Goal: Information Seeking & Learning: Learn about a topic

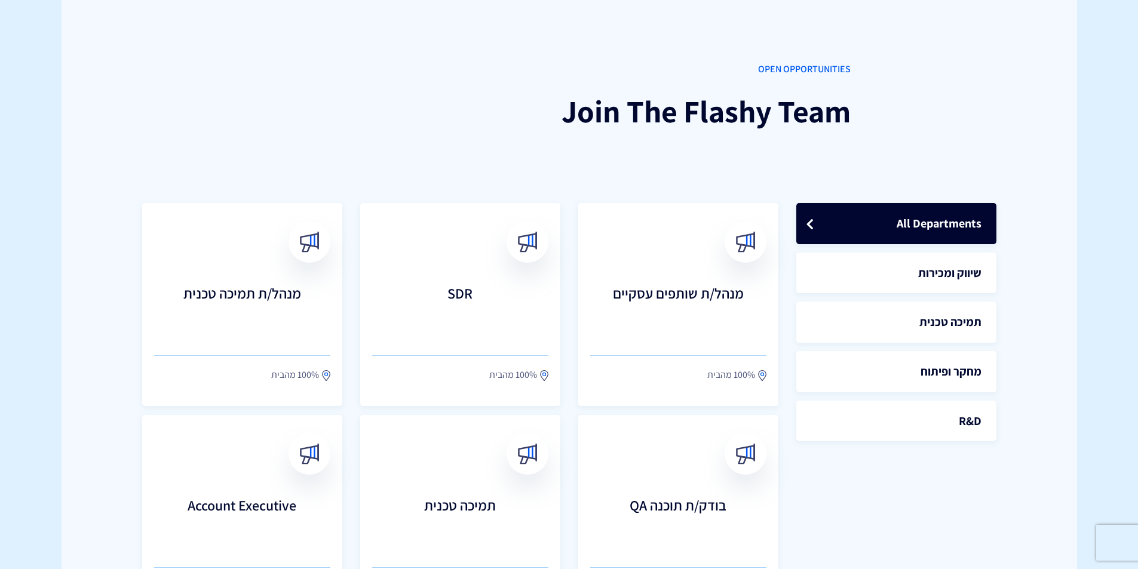
scroll to position [239, 0]
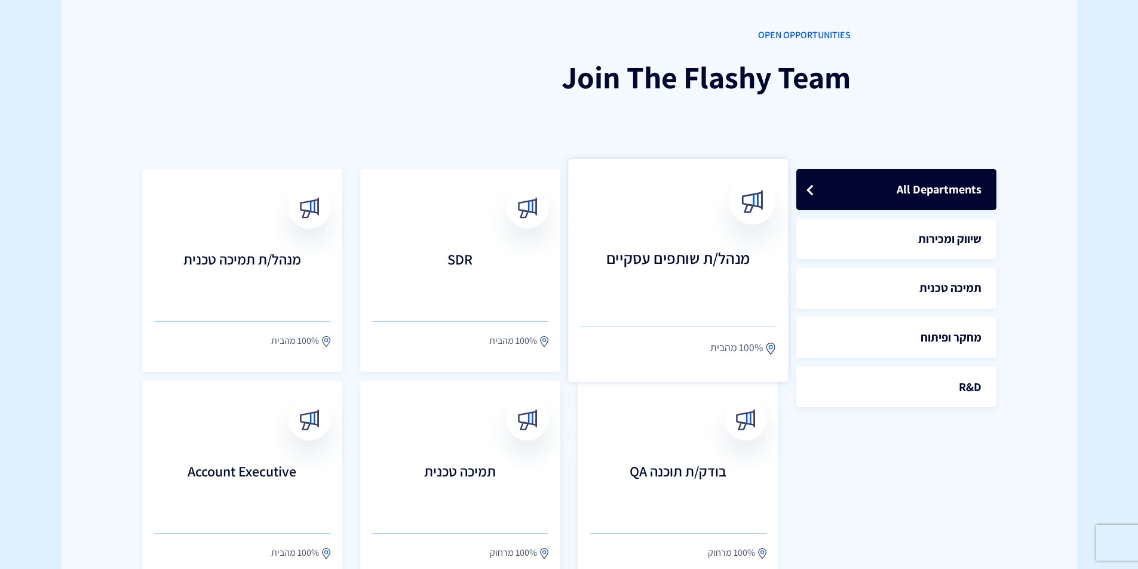
click at [712, 302] on h3 "מנהל/ת שותפים עסקיים" at bounding box center [678, 276] width 194 height 53
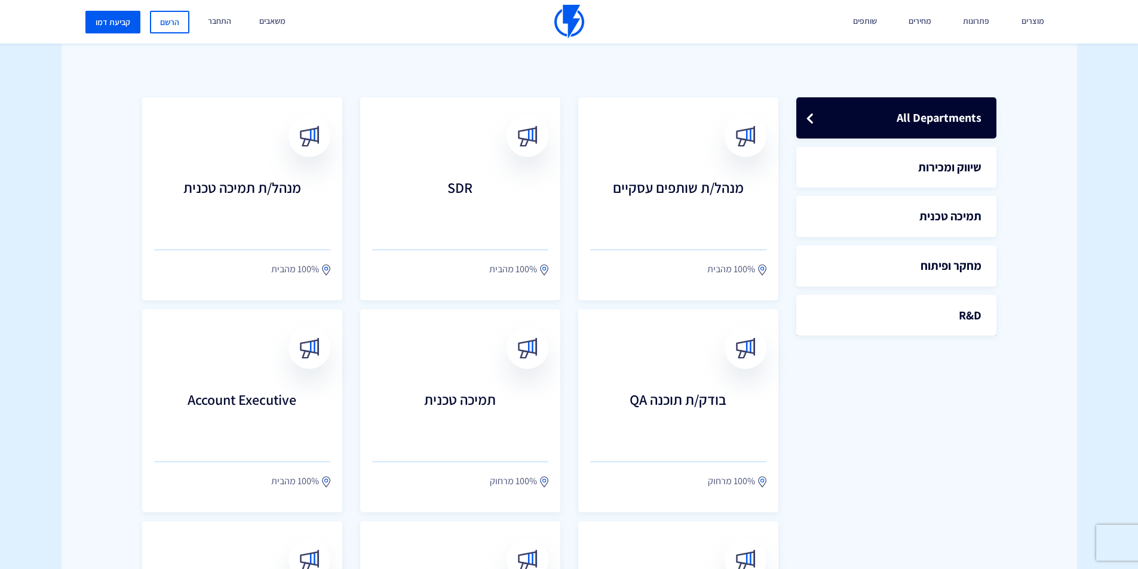
scroll to position [239, 0]
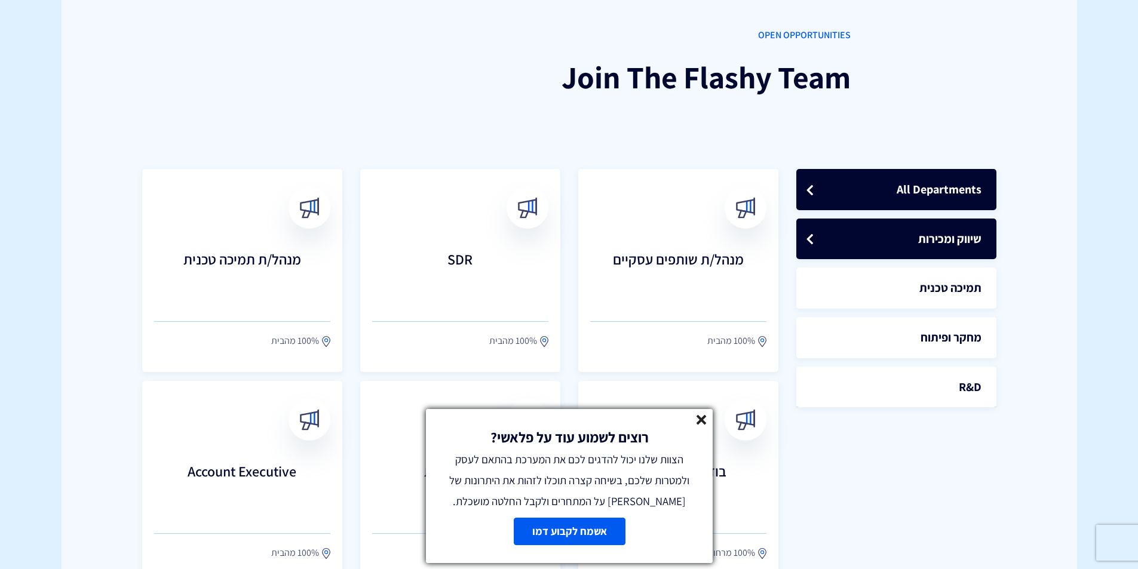
click at [959, 248] on link "שיווק ומכירות" at bounding box center [896, 239] width 200 height 41
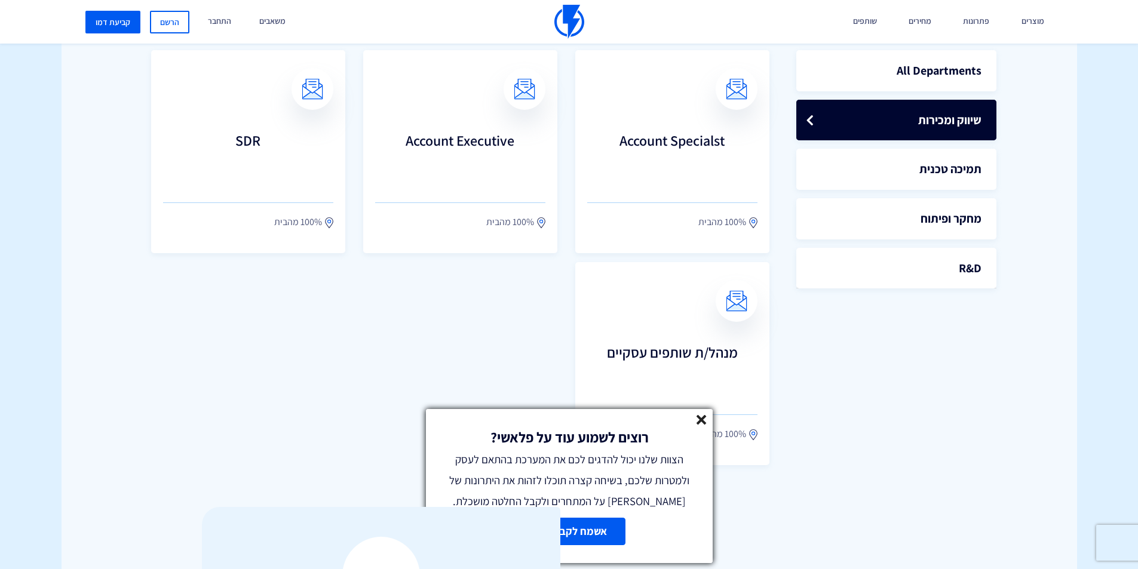
scroll to position [359, 0]
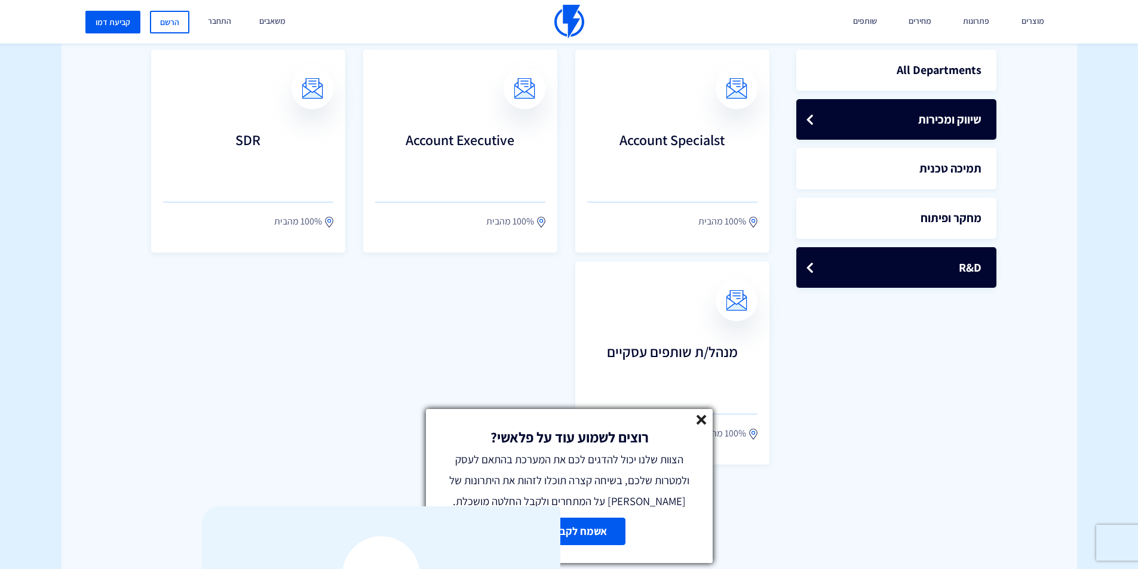
click at [929, 255] on link "R&D" at bounding box center [896, 267] width 200 height 41
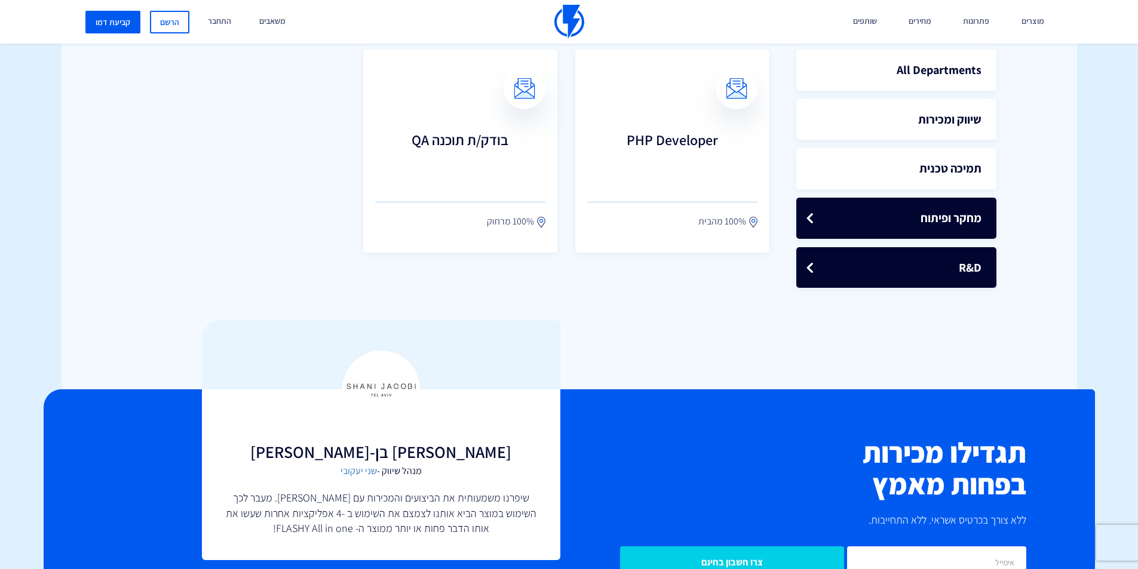
click at [933, 217] on link "מחקר ופיתוח" at bounding box center [896, 218] width 200 height 41
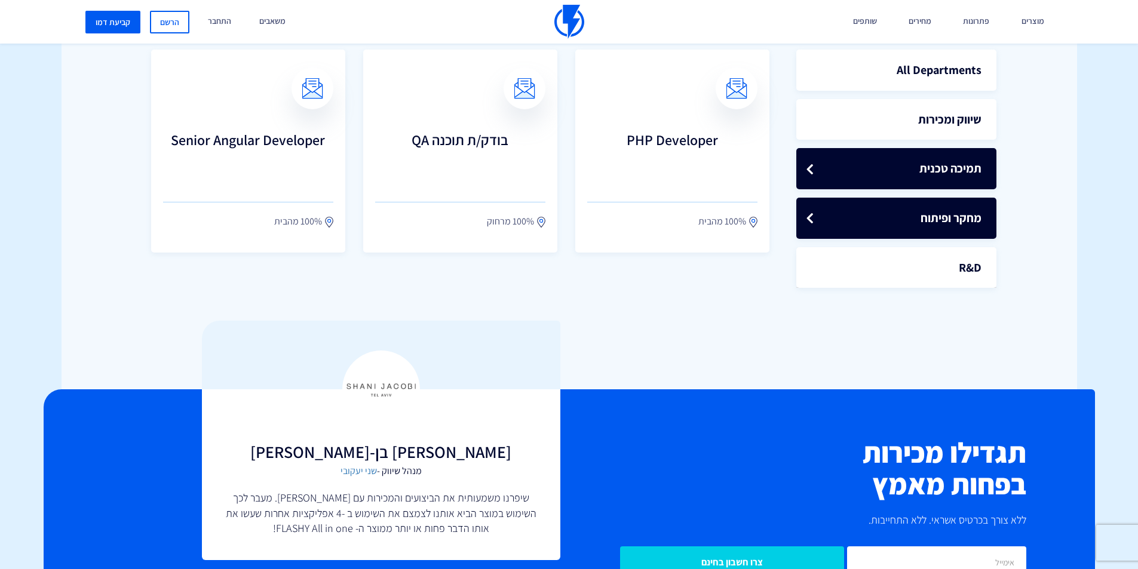
click at [937, 149] on link "תמיכה טכנית" at bounding box center [896, 168] width 200 height 41
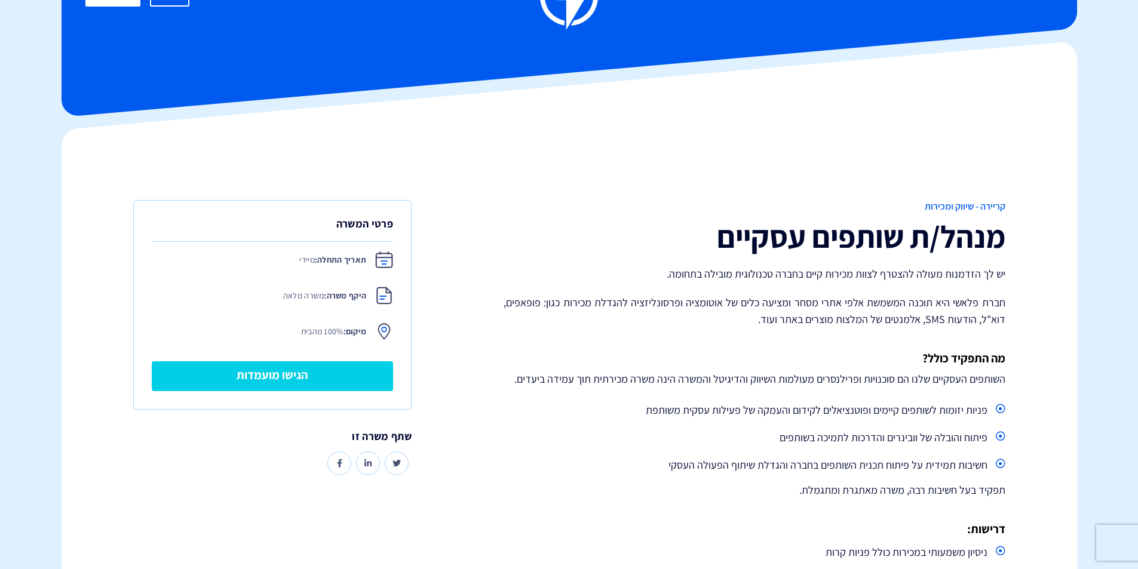
scroll to position [179, 0]
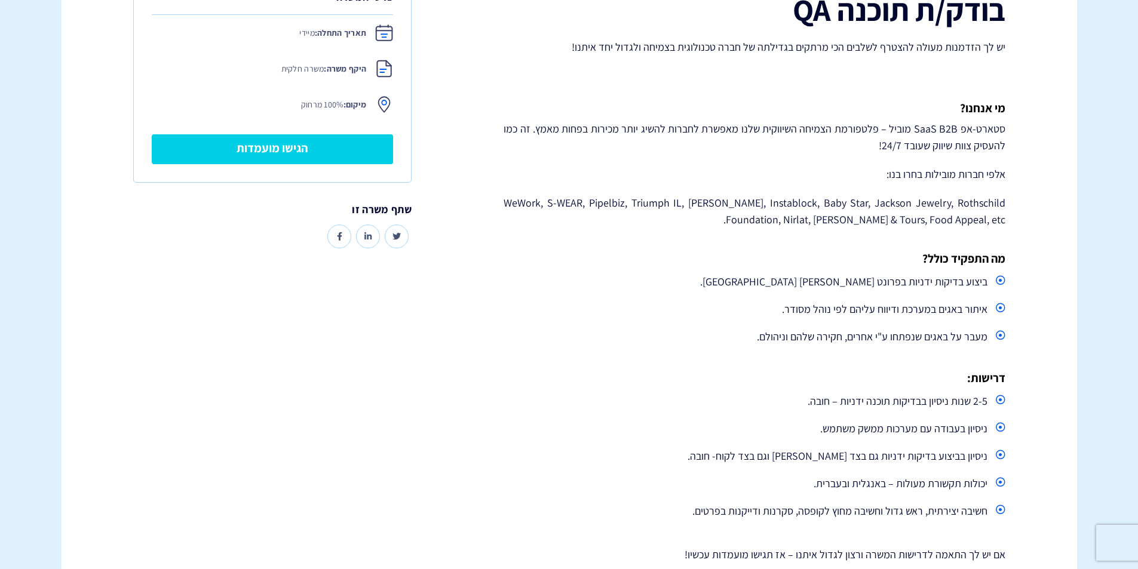
scroll to position [299, 0]
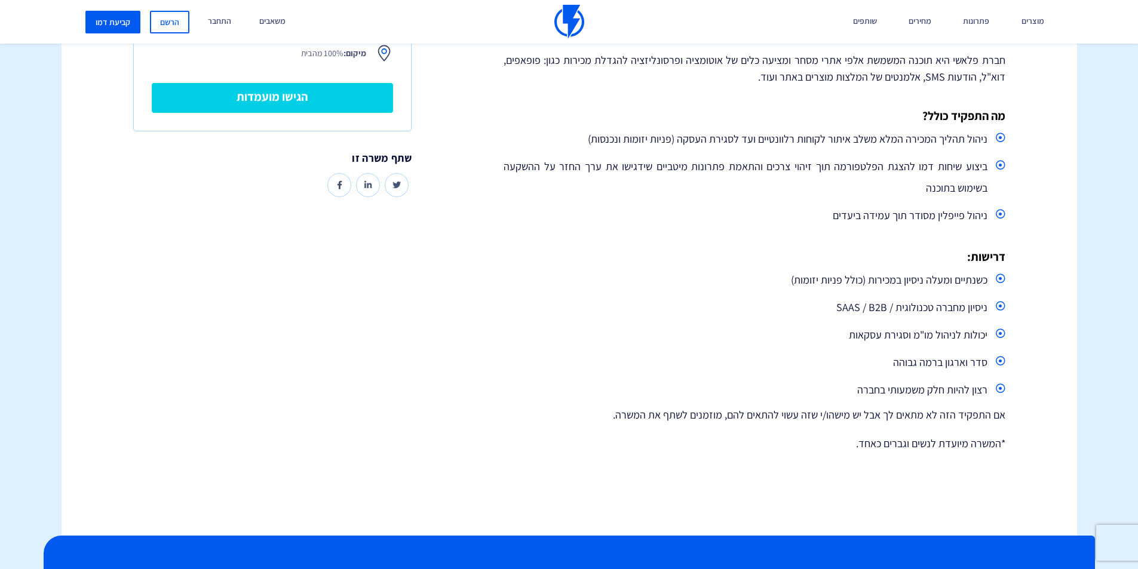
scroll to position [299, 0]
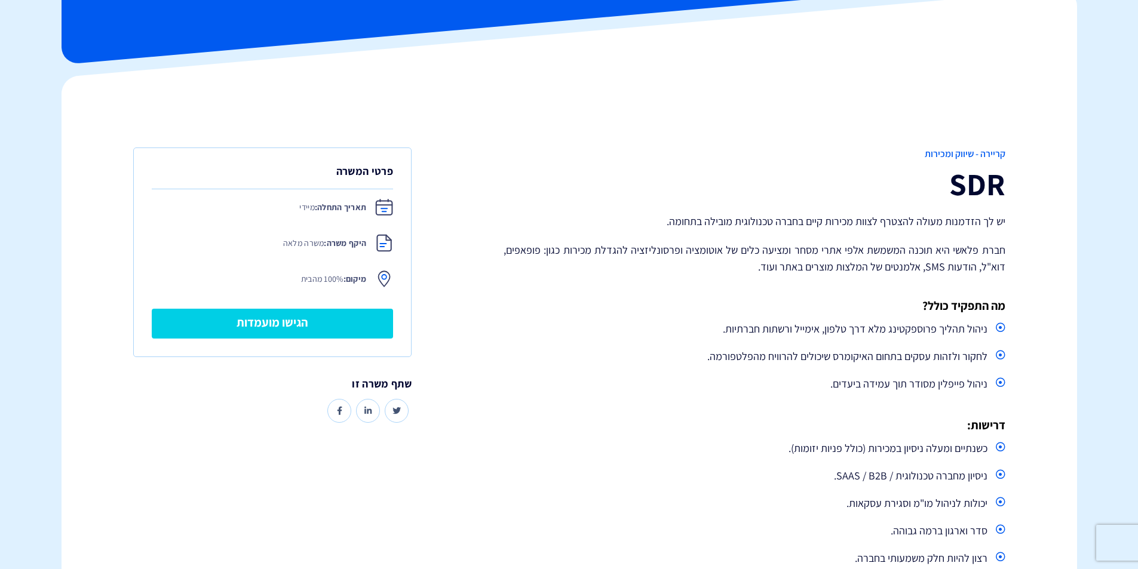
scroll to position [120, 0]
